Goal: Use online tool/utility: Utilize a website feature to perform a specific function

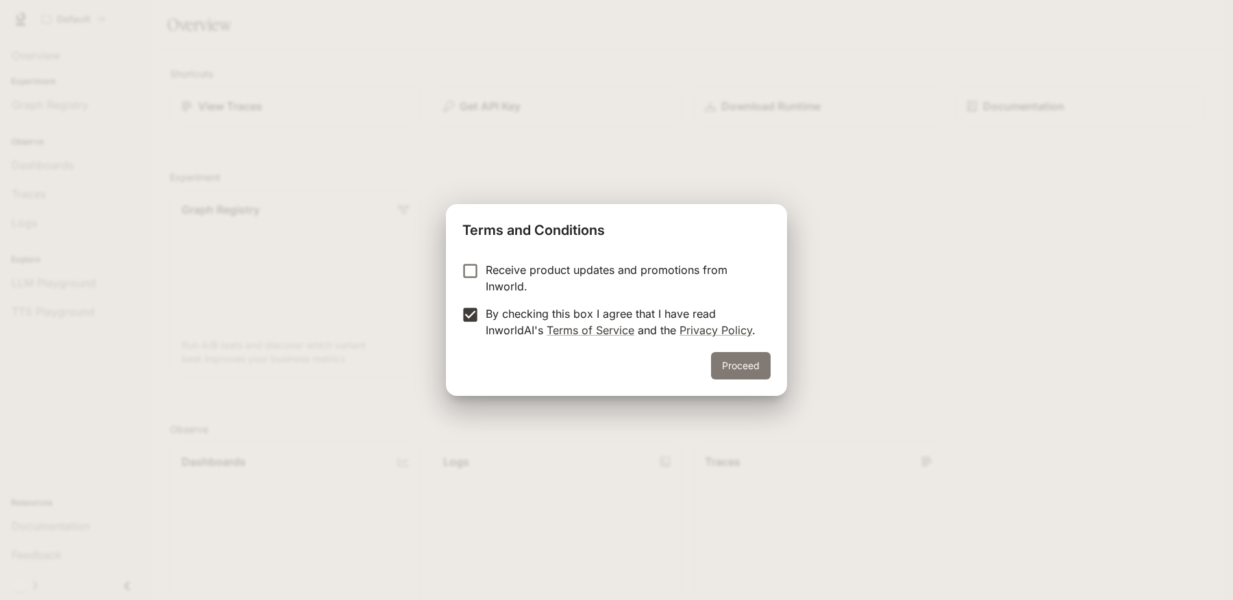
click at [746, 368] on button "Proceed" at bounding box center [741, 365] width 60 height 27
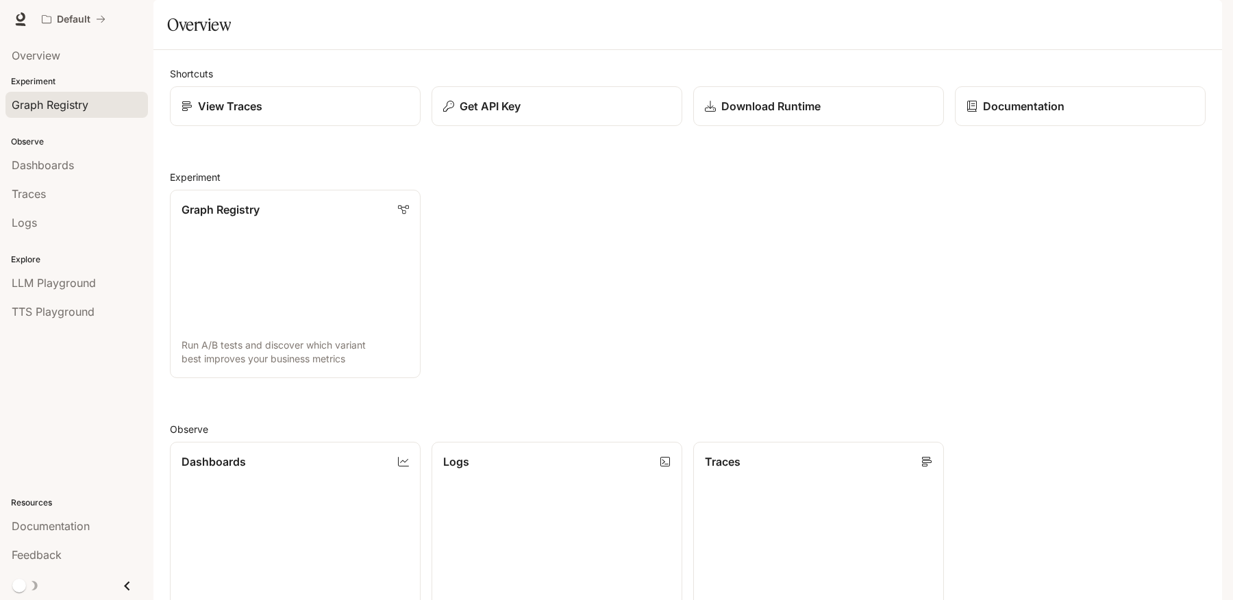
click at [38, 109] on span "Graph Registry" at bounding box center [50, 105] width 77 height 16
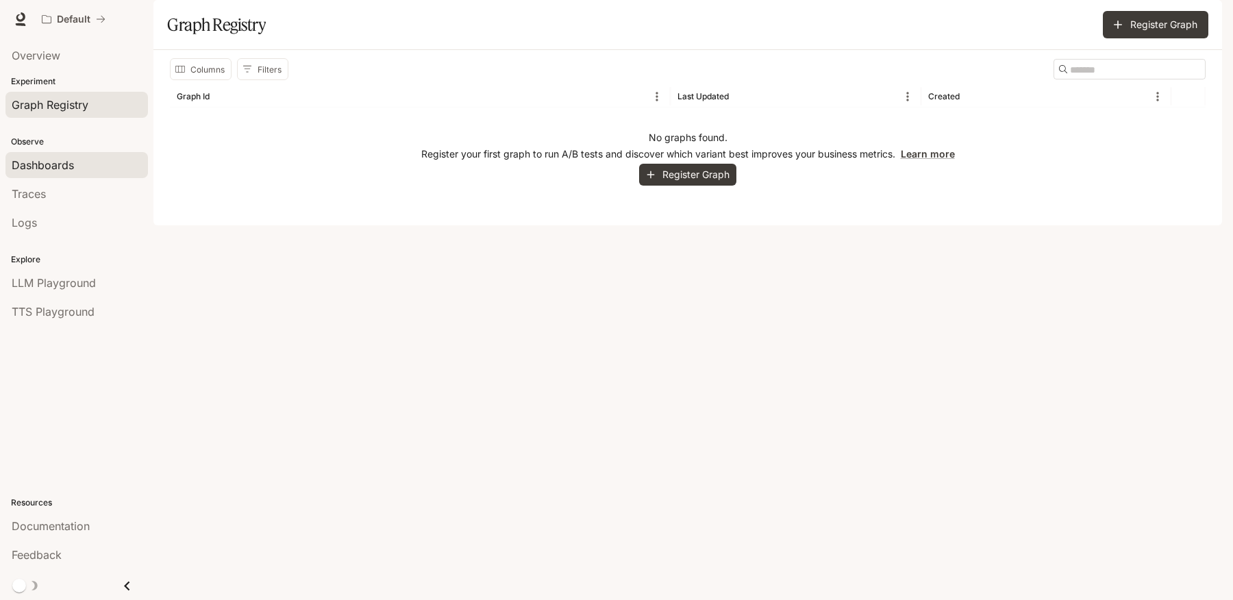
click at [38, 165] on span "Dashboards" at bounding box center [43, 165] width 62 height 16
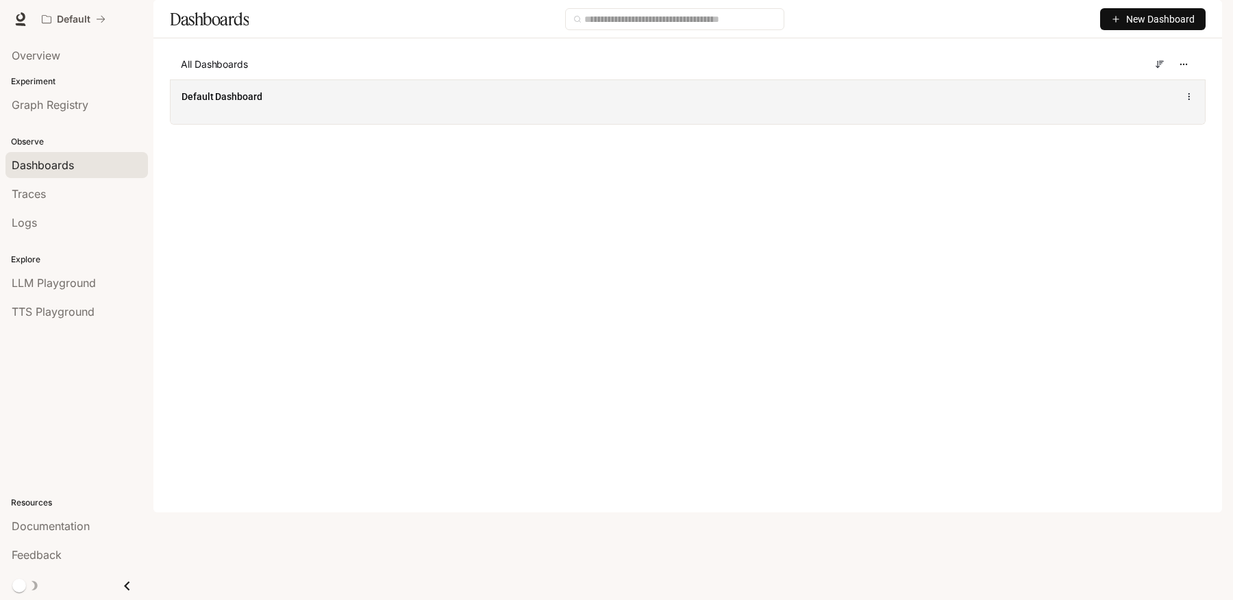
click at [200, 103] on span "Default Dashboard" at bounding box center [221, 97] width 81 height 14
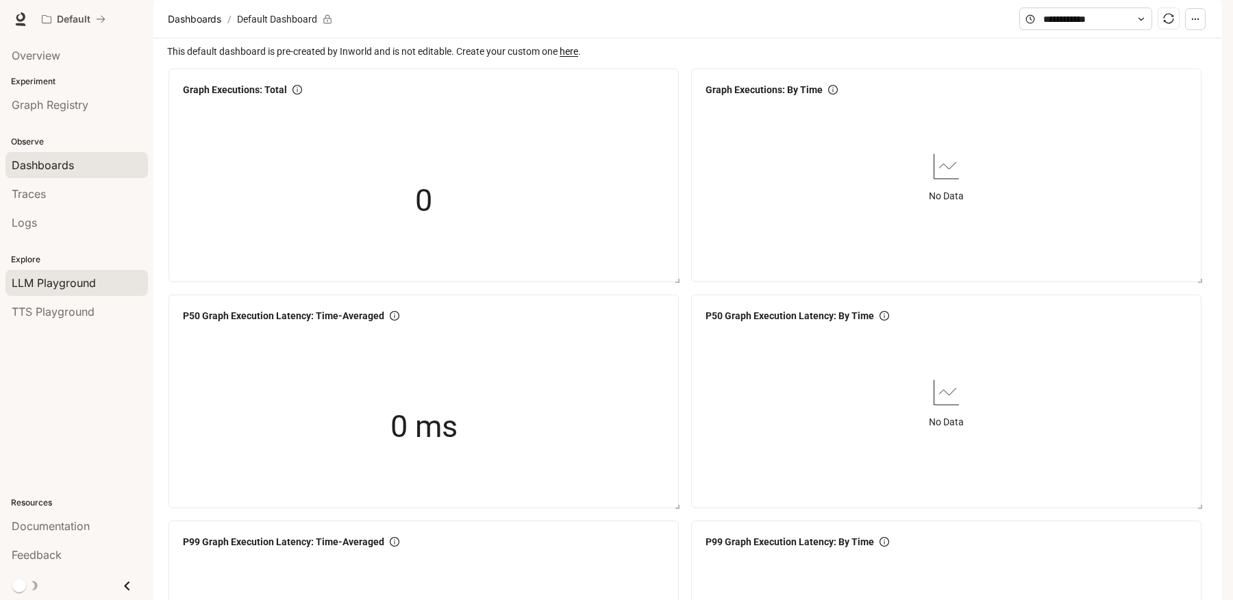
click at [45, 279] on span "LLM Playground" at bounding box center [54, 283] width 84 height 16
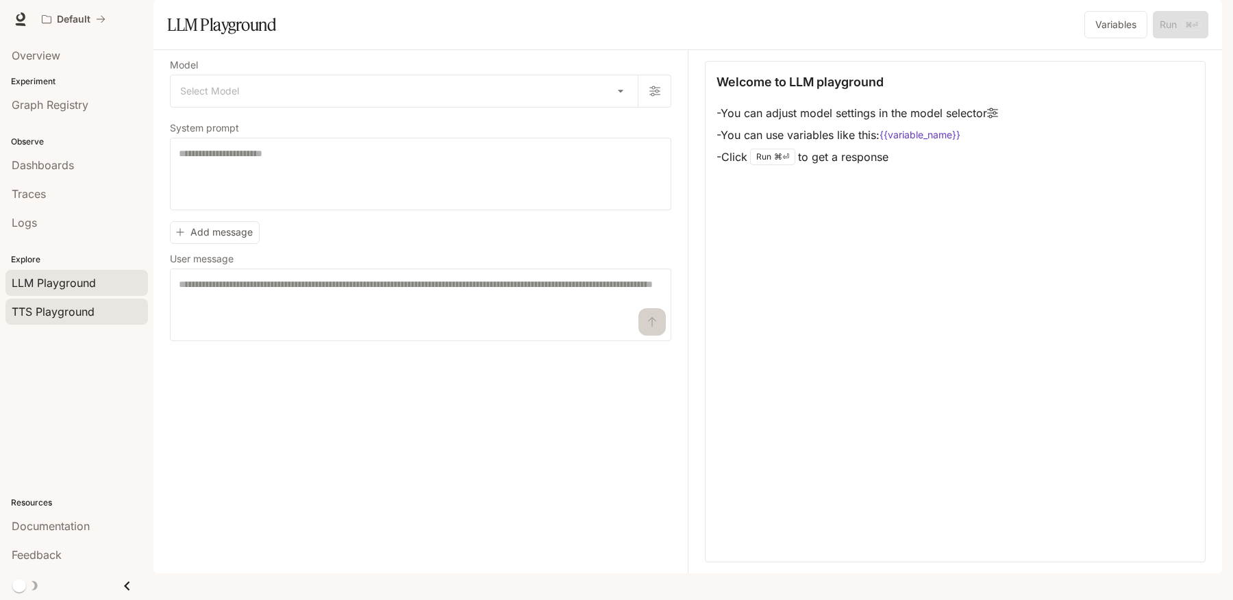
click at [46, 309] on span "TTS Playground" at bounding box center [53, 311] width 83 height 16
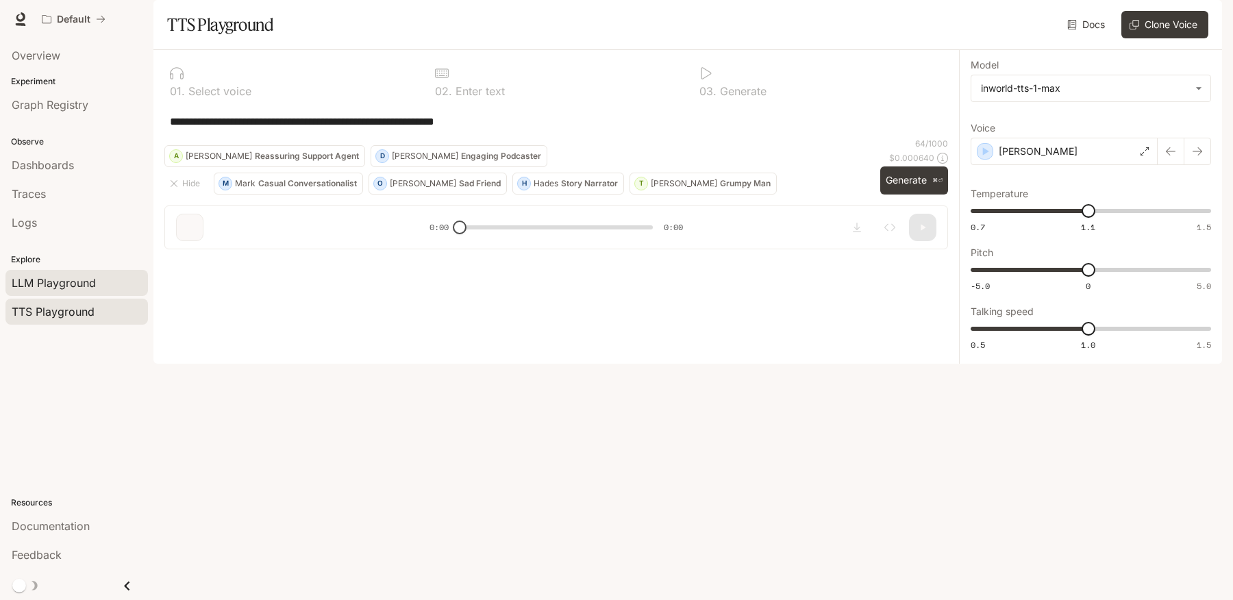
click at [48, 277] on span "LLM Playground" at bounding box center [54, 283] width 84 height 16
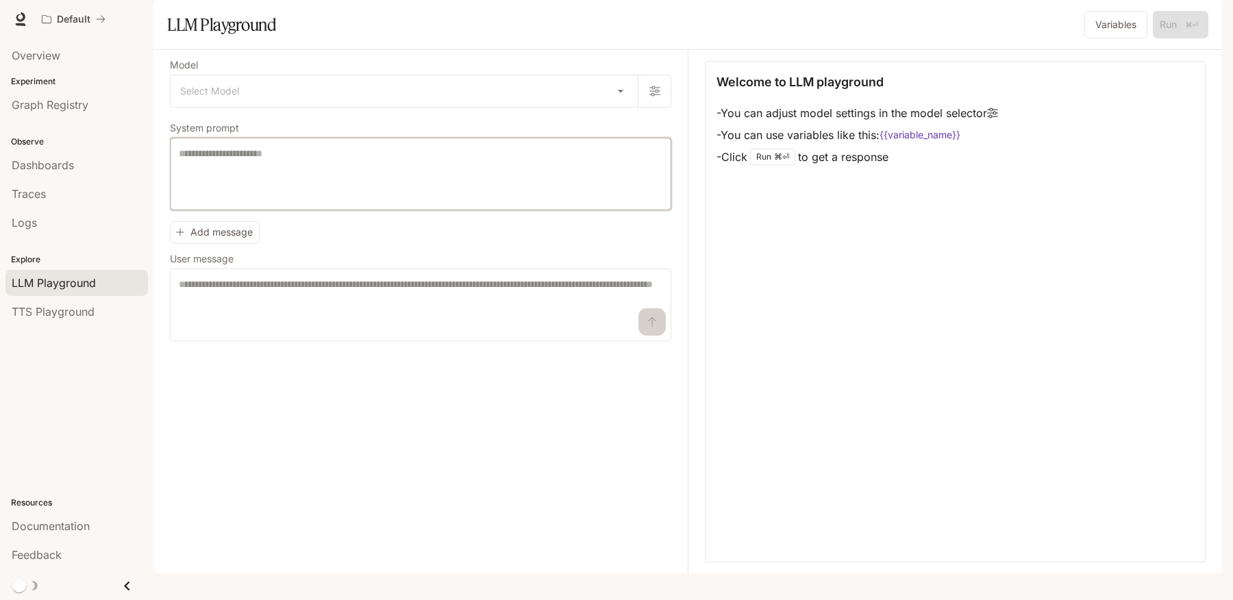
click at [281, 201] on textarea at bounding box center [420, 174] width 483 height 55
click at [1112, 38] on button "Variables" at bounding box center [1115, 24] width 63 height 27
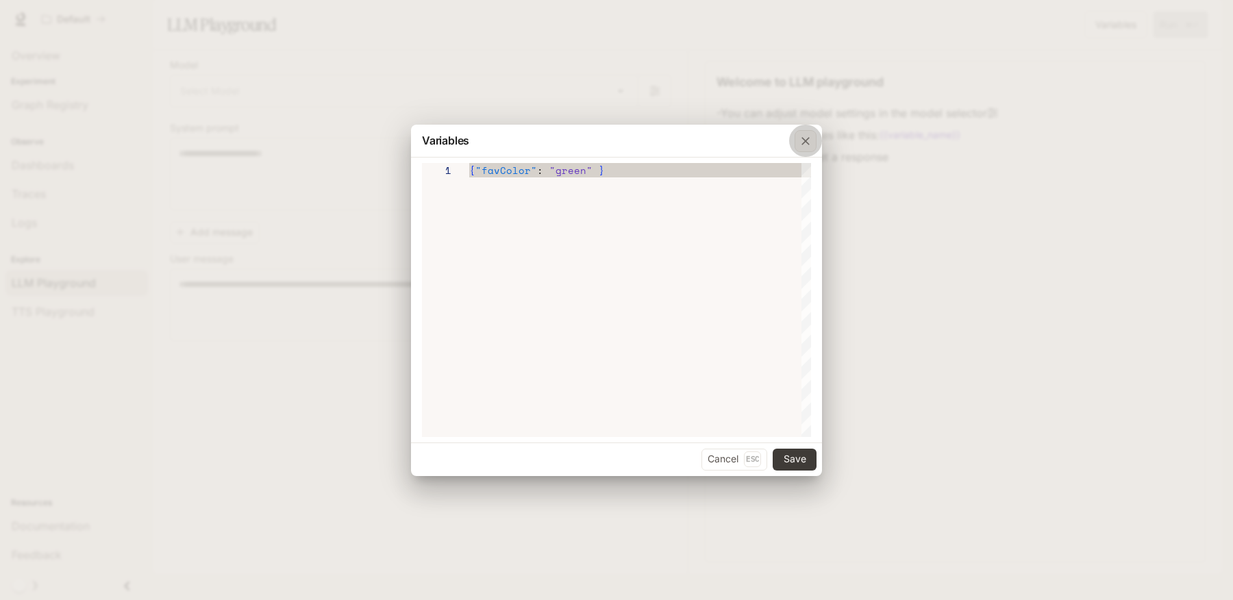
click at [803, 140] on icon "button" at bounding box center [805, 141] width 14 height 14
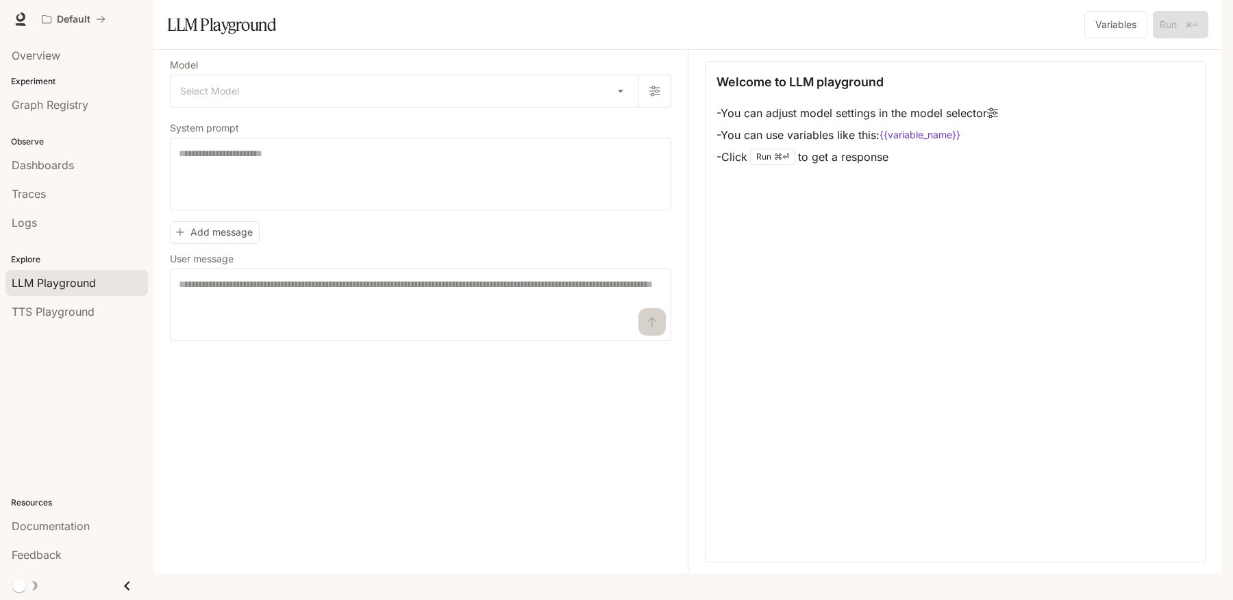
click at [971, 106] on div "Welcome to LLM playground - You can adjust model settings in the model selector…" at bounding box center [955, 311] width 501 height 501
